Goal: Task Accomplishment & Management: Manage account settings

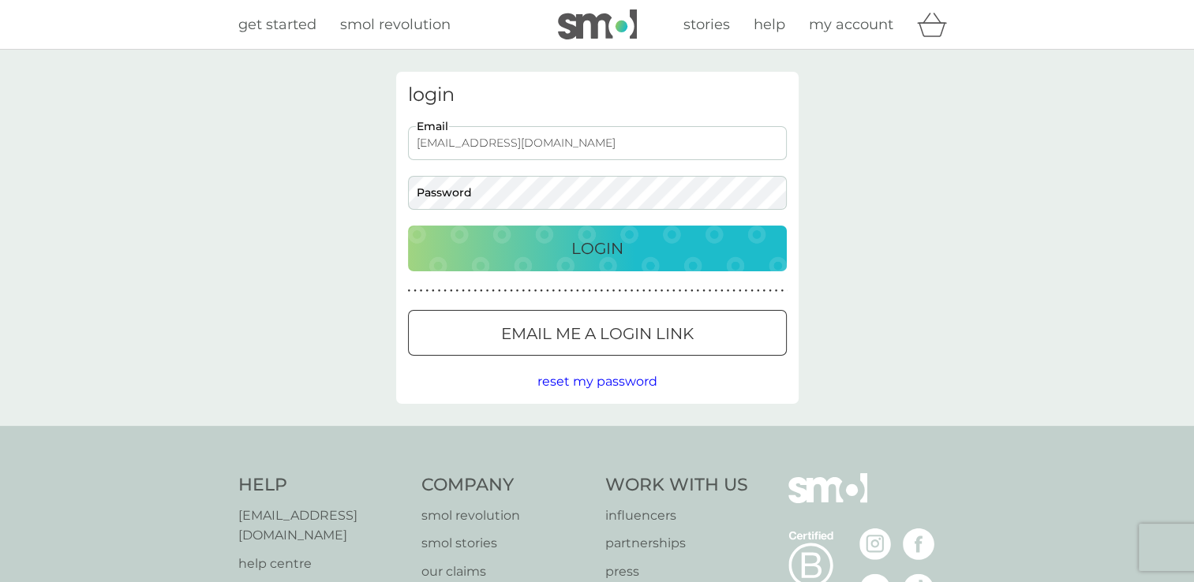
drag, startPoint x: 0, startPoint y: 0, endPoint x: 596, endPoint y: 365, distance: 699.5
click at [601, 326] on div at bounding box center [597, 334] width 57 height 17
click at [610, 382] on span "reset my password" at bounding box center [597, 381] width 120 height 15
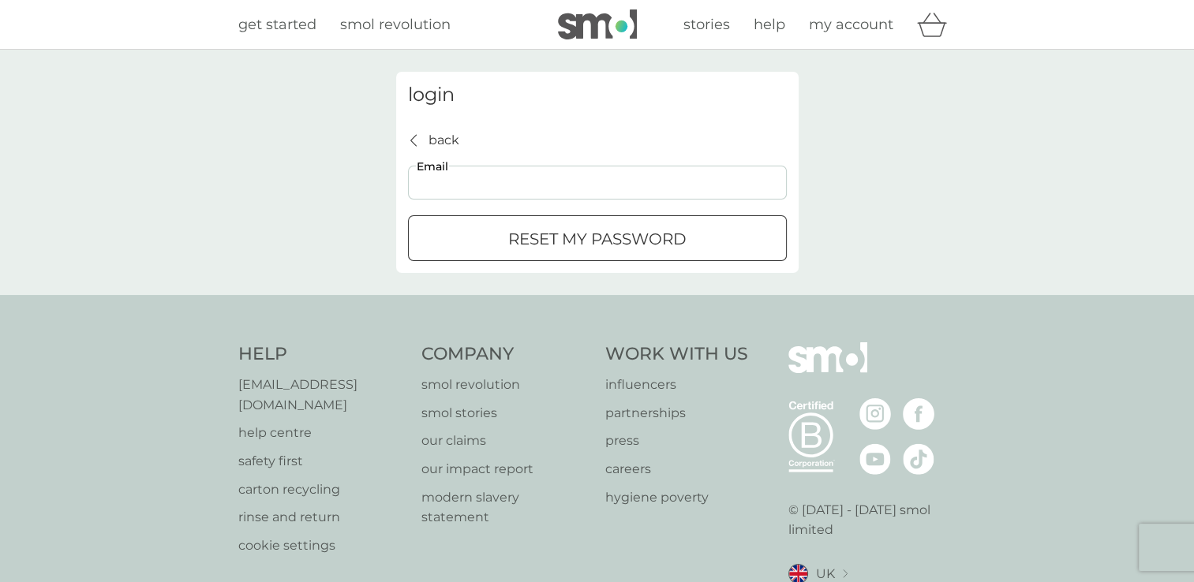
click at [509, 185] on input "Email" at bounding box center [597, 183] width 379 height 34
type input "[EMAIL_ADDRESS][DOMAIN_NAME]"
click at [524, 238] on p "reset my password" at bounding box center [597, 238] width 178 height 25
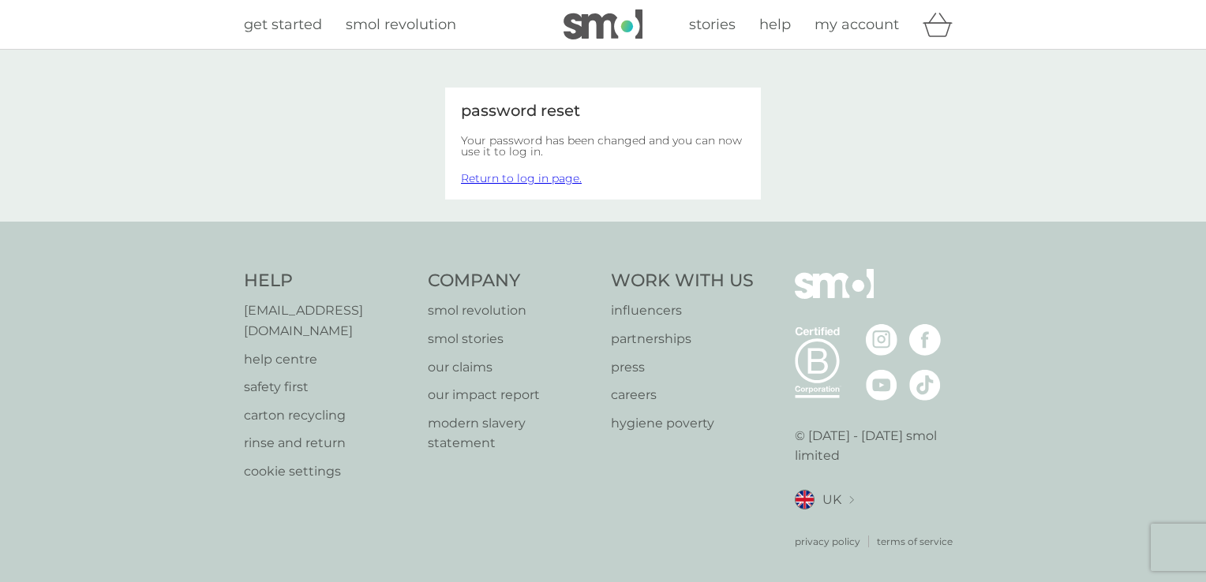
click at [839, 21] on span "my account" at bounding box center [856, 24] width 84 height 17
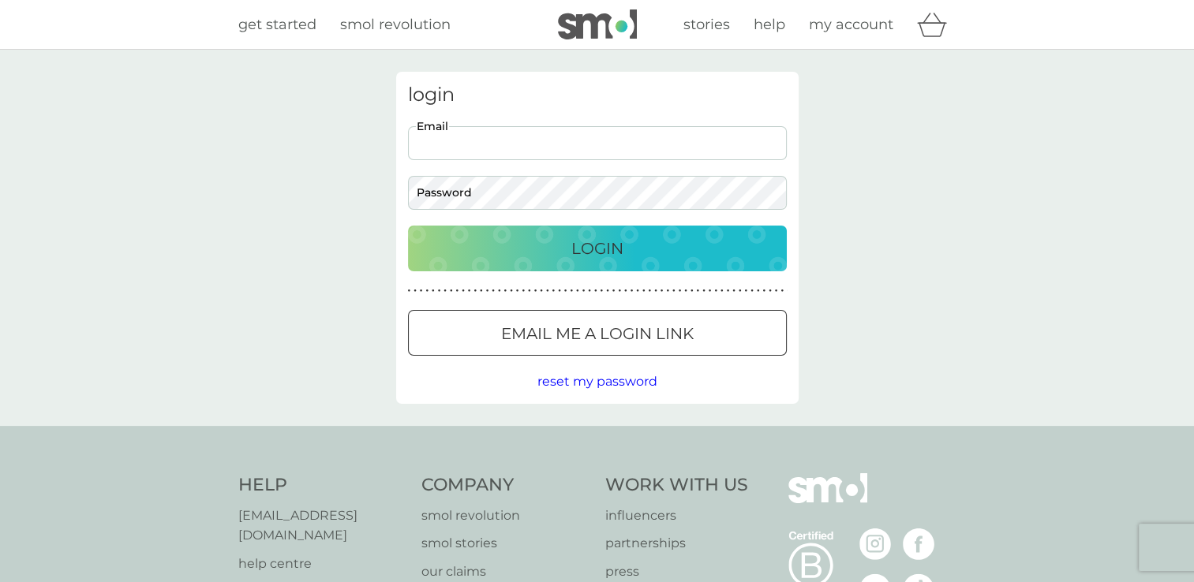
click at [451, 144] on input "Email" at bounding box center [597, 143] width 379 height 34
type input "[EMAIL_ADDRESS][DOMAIN_NAME]"
click at [683, 250] on div "Login" at bounding box center [597, 248] width 347 height 25
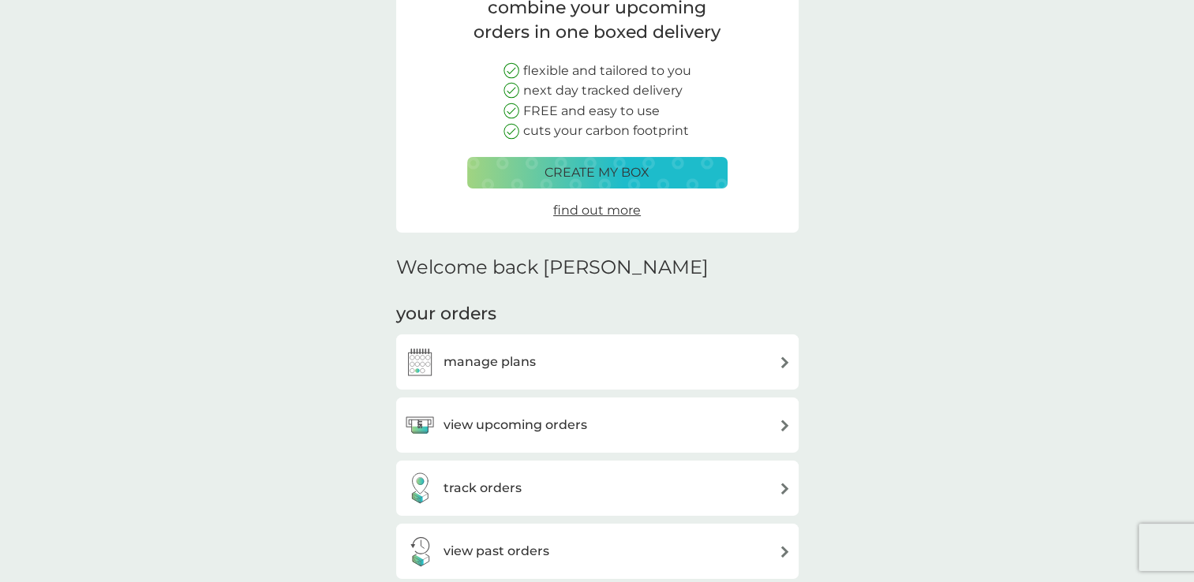
scroll to position [158, 0]
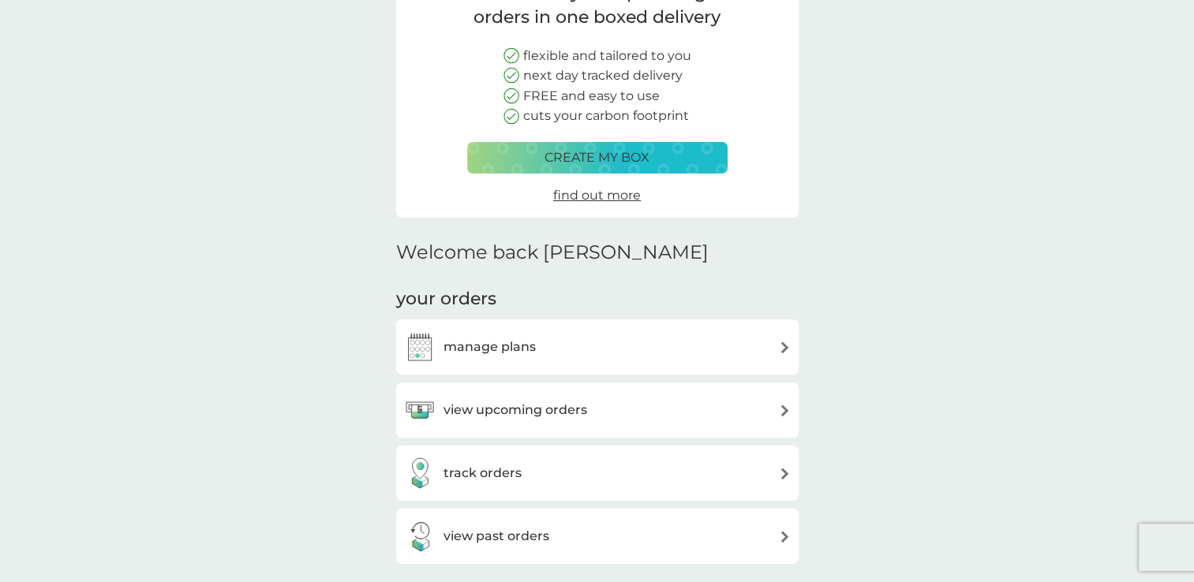
click at [775, 406] on div "view upcoming orders" at bounding box center [597, 411] width 387 height 32
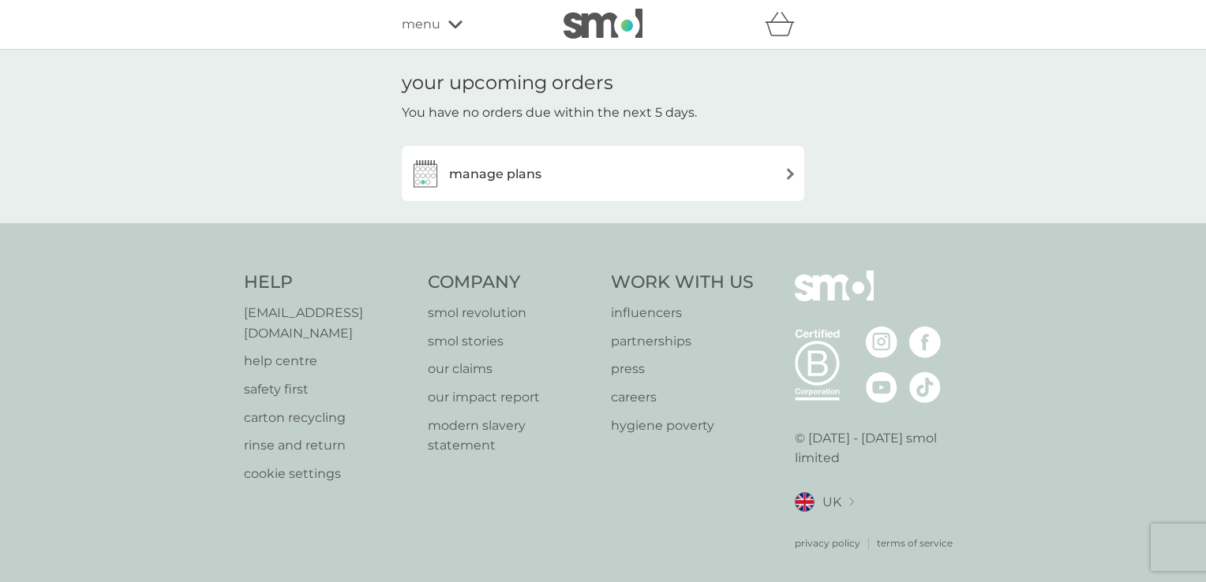
click at [788, 172] on img at bounding box center [790, 174] width 12 height 12
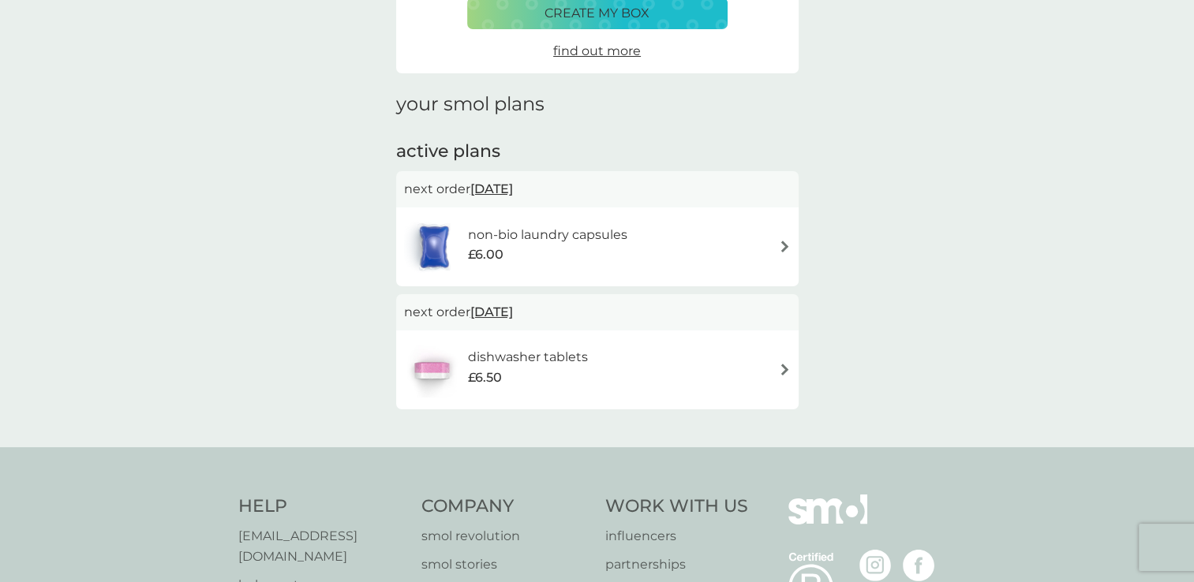
scroll to position [158, 0]
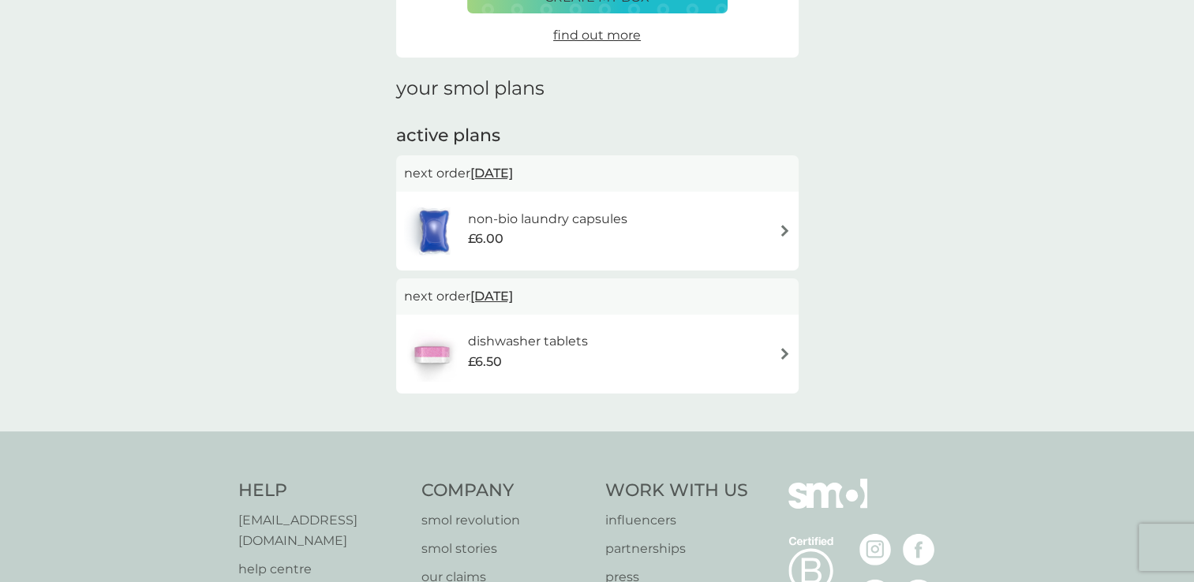
click at [513, 300] on span "20 Sep 2025" at bounding box center [491, 296] width 43 height 31
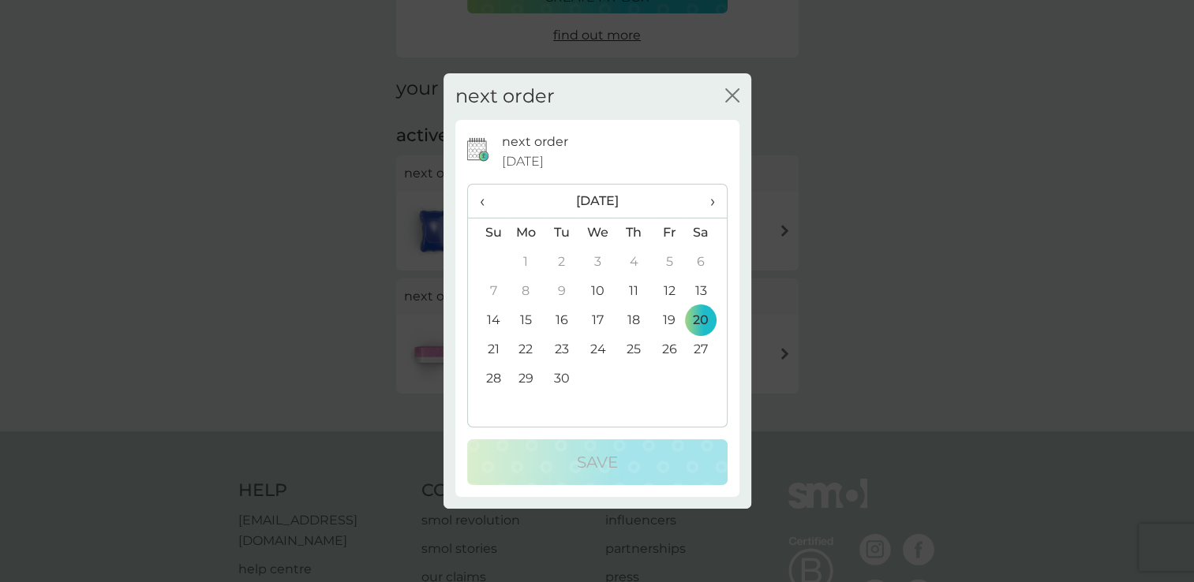
click at [556, 344] on td "23" at bounding box center [562, 349] width 36 height 29
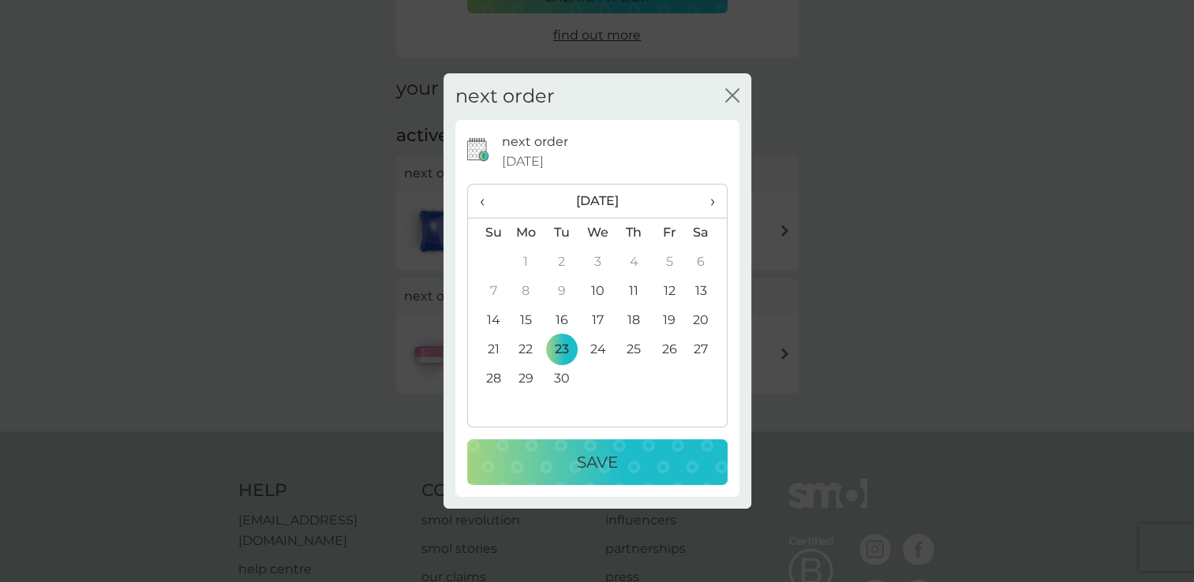
click at [584, 459] on p "Save" at bounding box center [597, 462] width 41 height 25
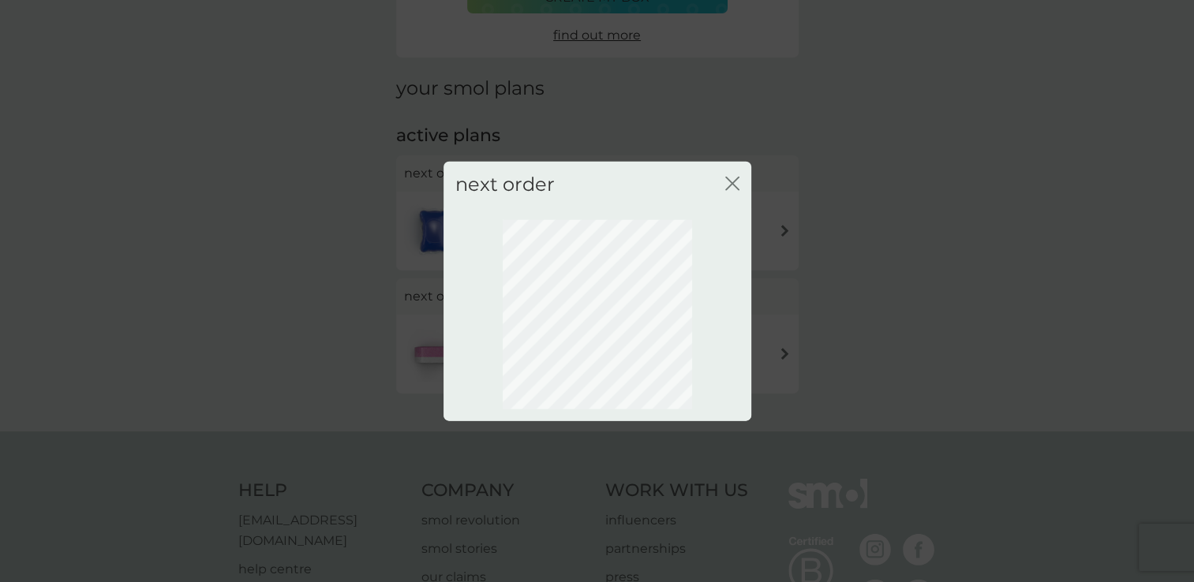
scroll to position [79, 0]
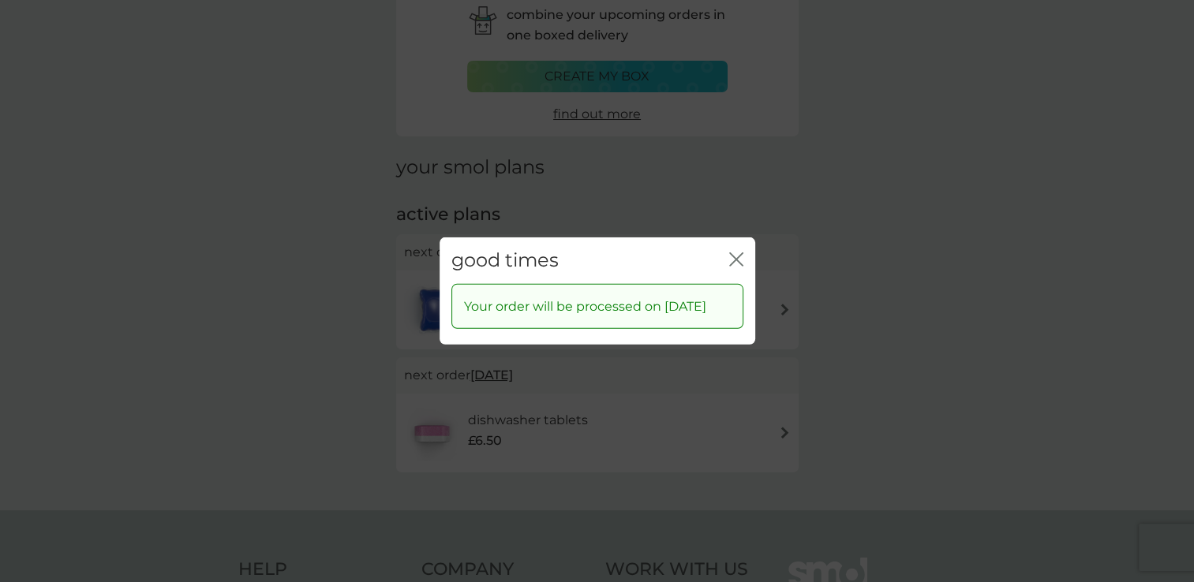
click at [733, 252] on icon "close" at bounding box center [736, 259] width 14 height 14
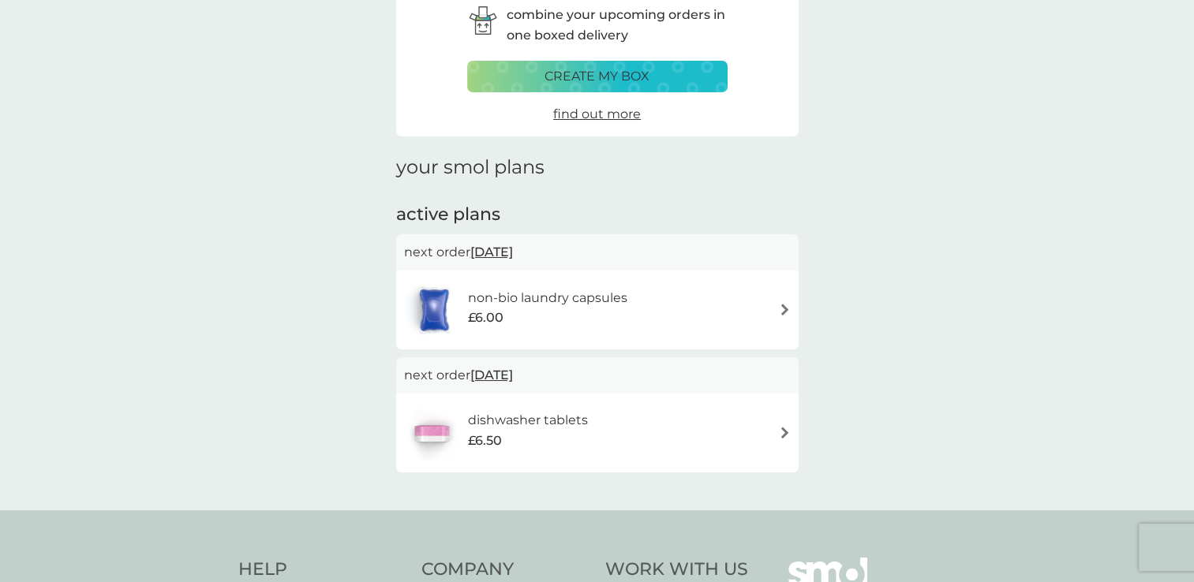
click at [780, 311] on img at bounding box center [785, 310] width 12 height 12
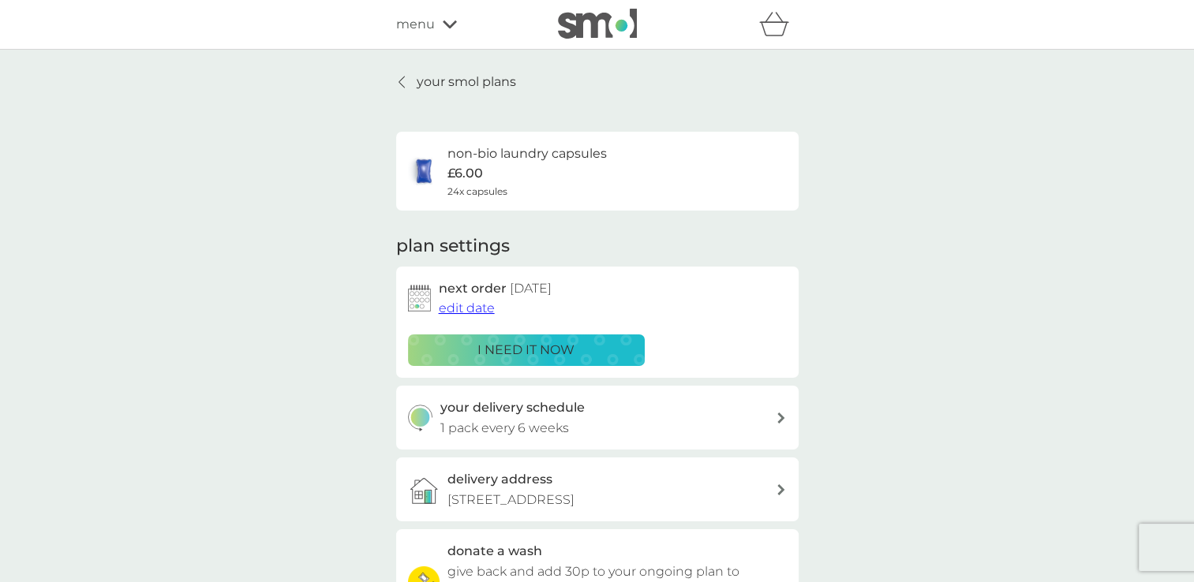
click at [466, 303] on span "edit date" at bounding box center [467, 308] width 56 height 15
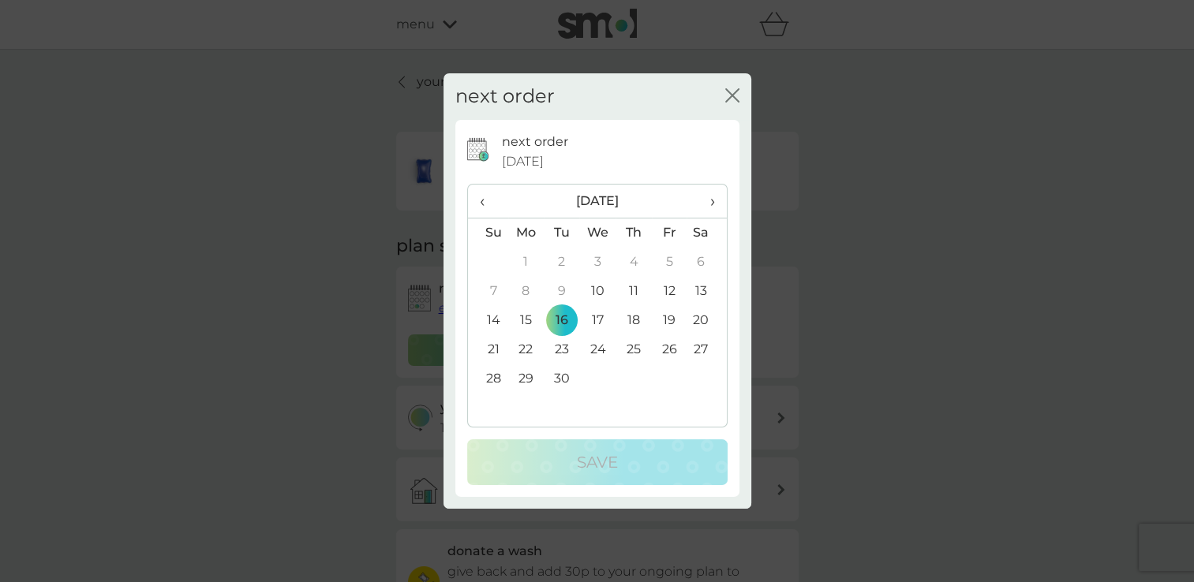
click at [714, 199] on th "›" at bounding box center [705, 202] width 39 height 34
click at [596, 352] on td "22" at bounding box center [597, 349] width 36 height 29
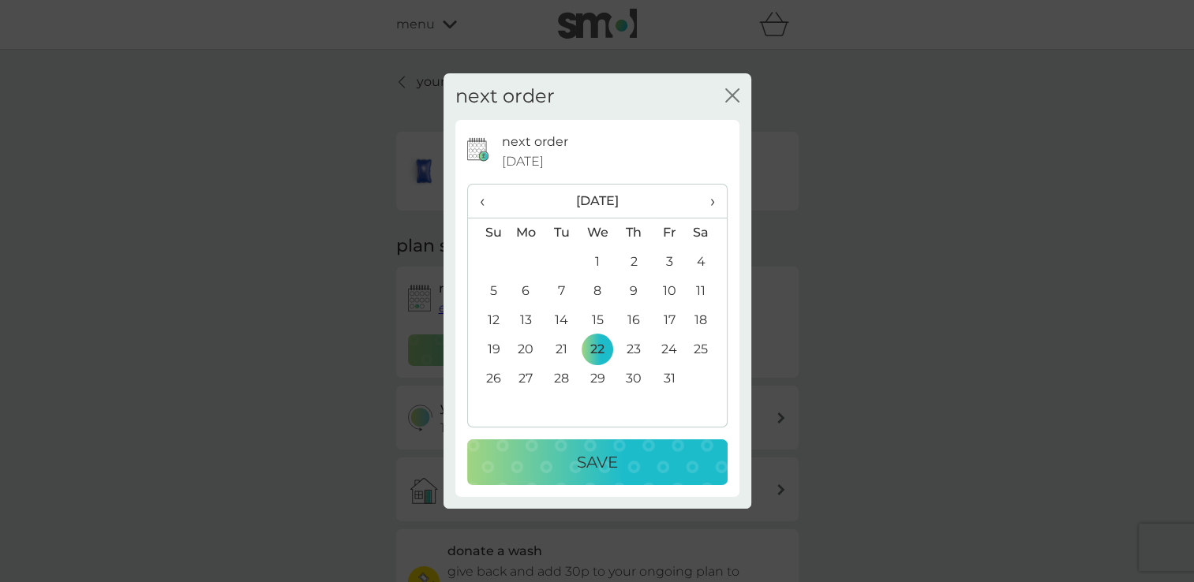
click at [675, 347] on td "24" at bounding box center [669, 349] width 36 height 29
click at [637, 456] on div "Save" at bounding box center [597, 462] width 229 height 25
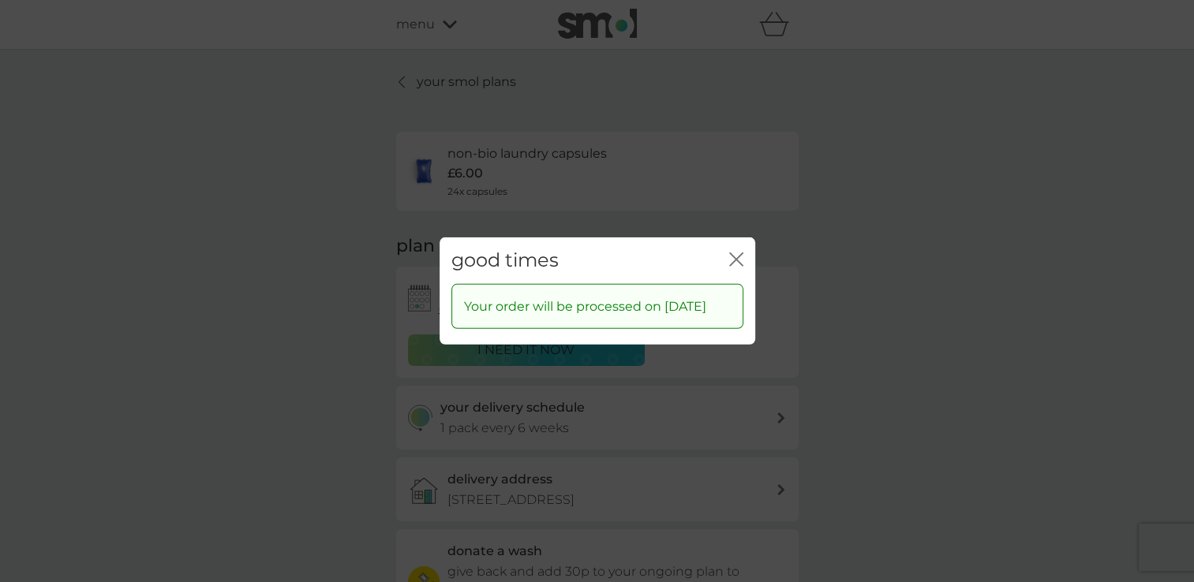
click at [736, 253] on icon "close" at bounding box center [739, 259] width 6 height 13
